Goal: Task Accomplishment & Management: Use online tool/utility

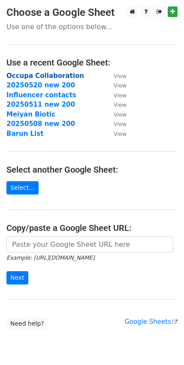
click at [62, 74] on strong "Occupa Collaboration" at bounding box center [45, 76] width 78 height 8
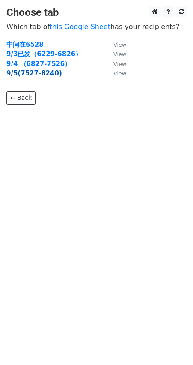
click at [49, 73] on strong "9/5(7527-8240)" at bounding box center [34, 73] width 56 height 8
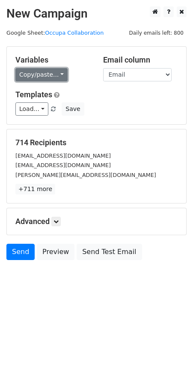
click at [52, 70] on link "Copy/paste..." at bounding box center [41, 74] width 52 height 13
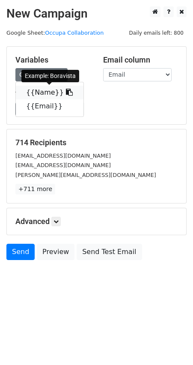
click at [66, 95] on icon at bounding box center [69, 92] width 7 height 7
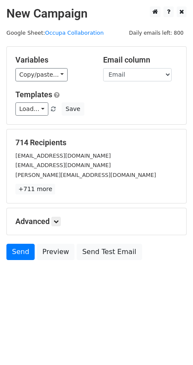
click at [128, 166] on div "littlegusbills@gmail.com" at bounding box center [96, 165] width 175 height 10
